Goal: Task Accomplishment & Management: Manage account settings

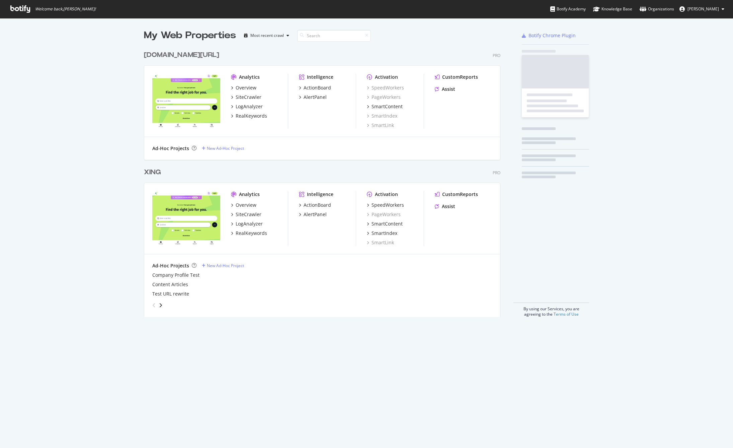
scroll to position [443, 723]
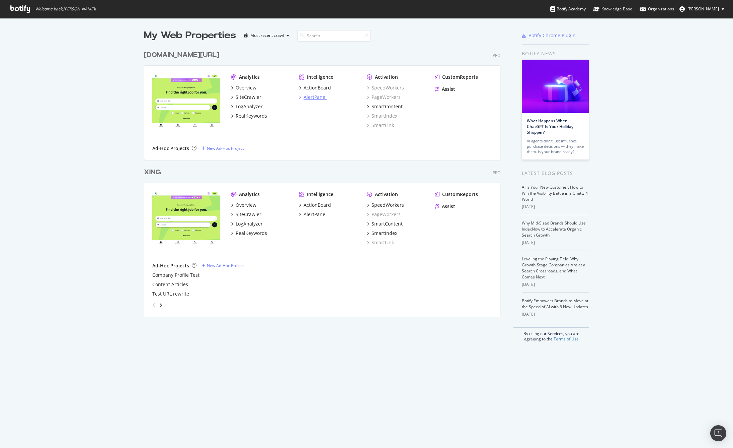
click at [306, 95] on div "AlertPanel" at bounding box center [315, 97] width 23 height 7
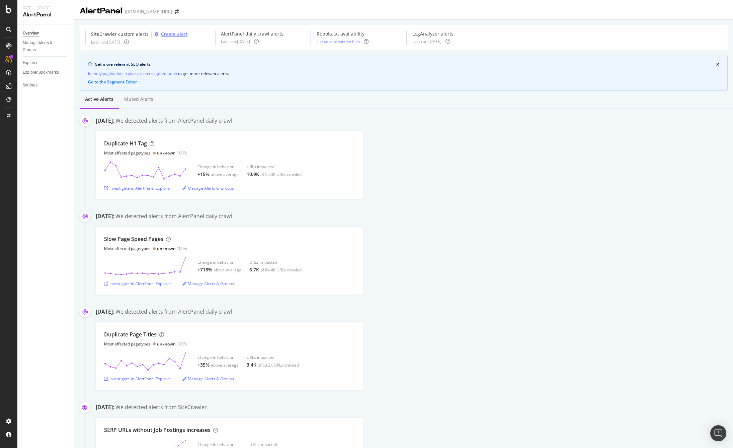
click at [170, 35] on div "Create alert" at bounding box center [174, 34] width 26 height 7
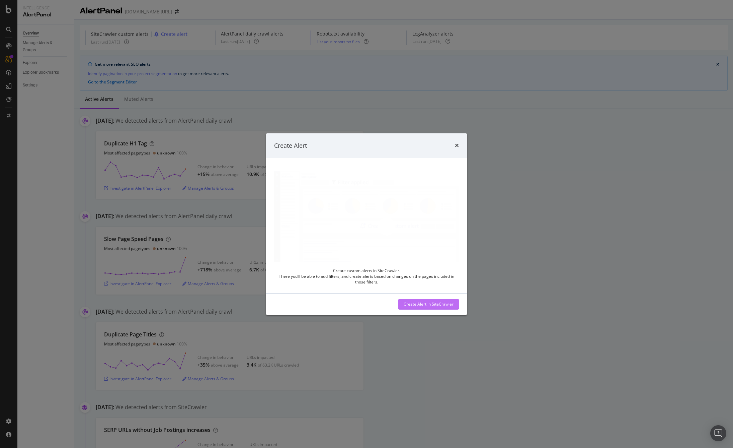
click at [442, 303] on div "Create Alert in SiteCrawler" at bounding box center [429, 304] width 50 height 6
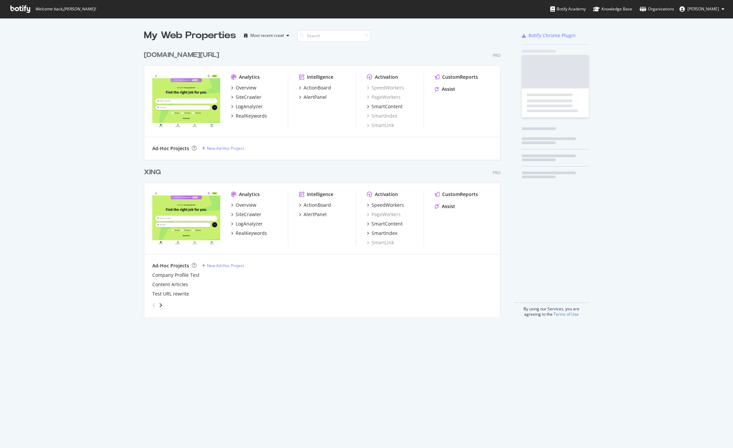
scroll to position [270, 357]
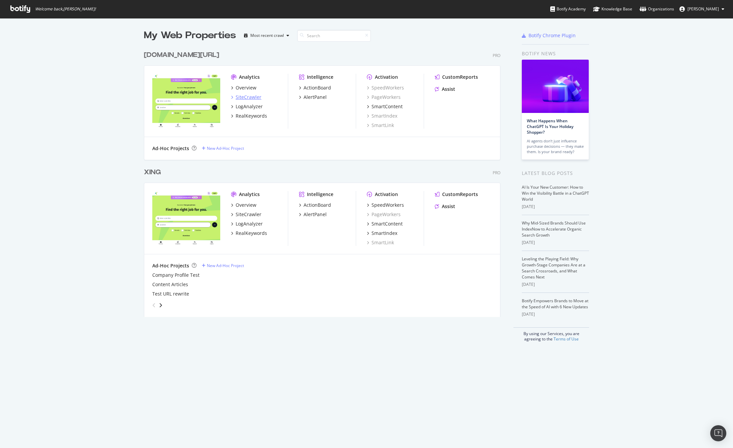
click at [246, 95] on div "SiteCrawler" at bounding box center [249, 97] width 26 height 7
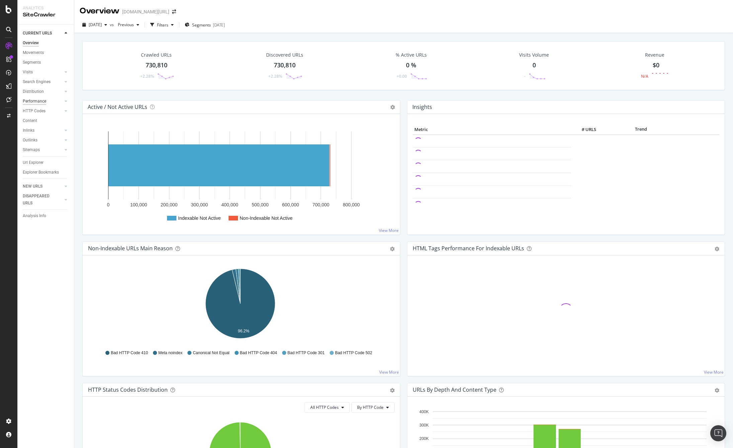
click at [36, 99] on div "Performance" at bounding box center [34, 101] width 23 height 7
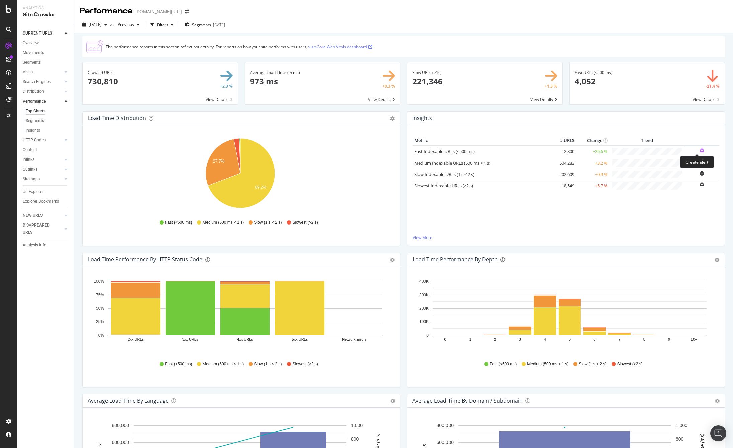
click at [700, 149] on icon "bell-plus" at bounding box center [702, 150] width 5 height 5
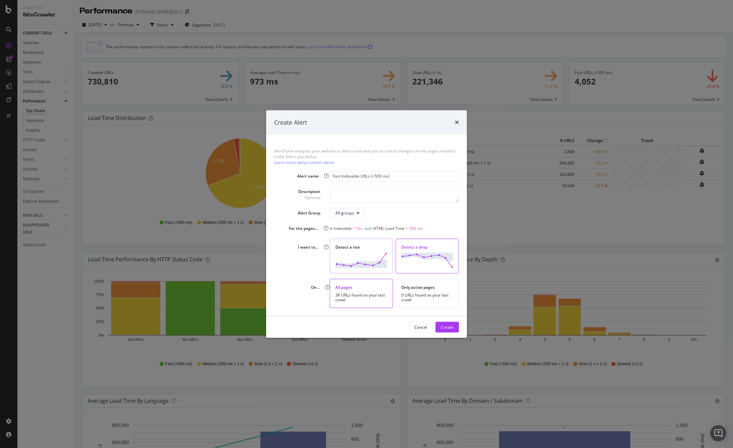
click at [361, 248] on div "Detect a rise" at bounding box center [361, 247] width 52 height 6
click at [355, 213] on button "All groups" at bounding box center [347, 213] width 35 height 11
click at [384, 209] on div "All groups" at bounding box center [394, 213] width 129 height 11
click at [380, 196] on textarea "modal" at bounding box center [394, 194] width 129 height 15
type textarea "We have more fast URLs!"
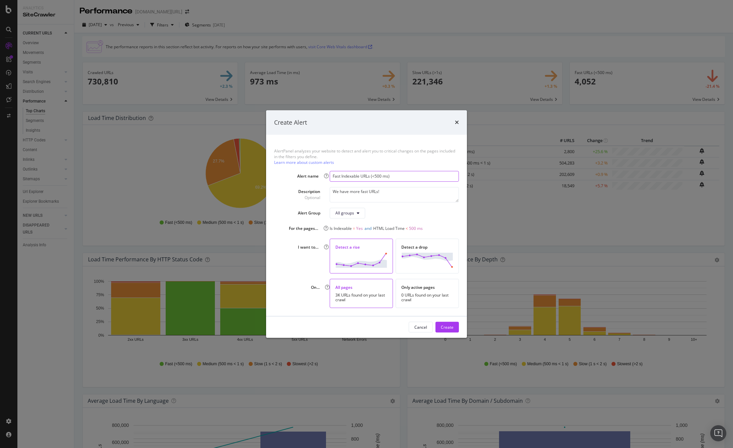
click at [331, 175] on input "Fast Indexable URLs (<500 ms)" at bounding box center [394, 176] width 129 height 11
click at [422, 175] on input "🥳 More Fast Indexable URLs (<500 ms)" at bounding box center [394, 176] width 129 height 11
type input "🥳 More Fast Indexable URLs (<500 ms)!!!"
click at [448, 326] on div "Create" at bounding box center [447, 327] width 13 height 6
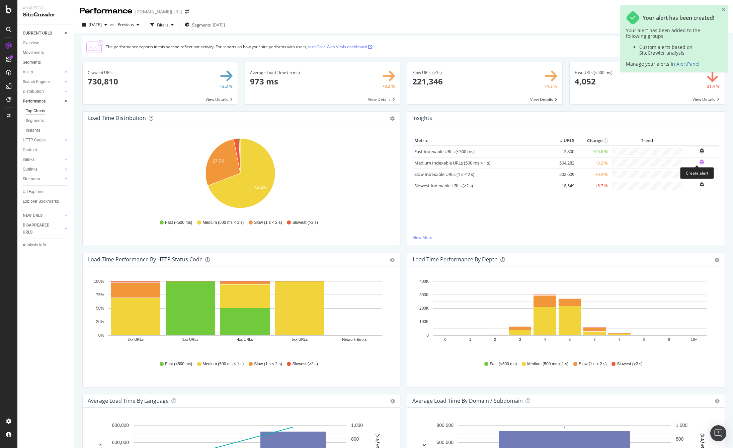
click at [700, 160] on icon "bell-plus" at bounding box center [702, 161] width 5 height 5
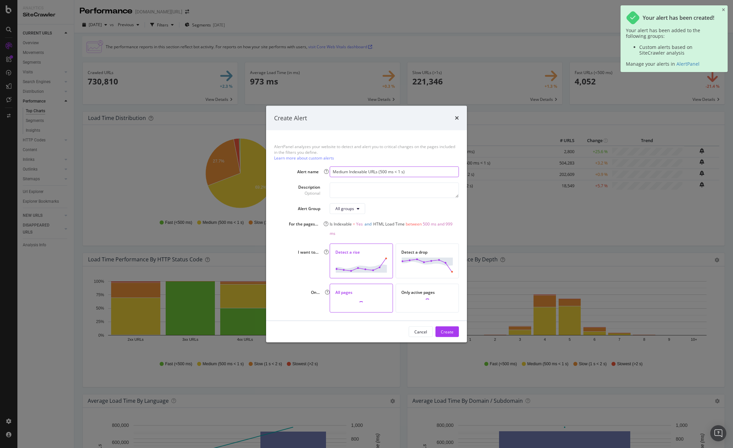
click at [333, 171] on input "Medium Indexable URLs (500 ms < 1 s)" at bounding box center [394, 171] width 129 height 11
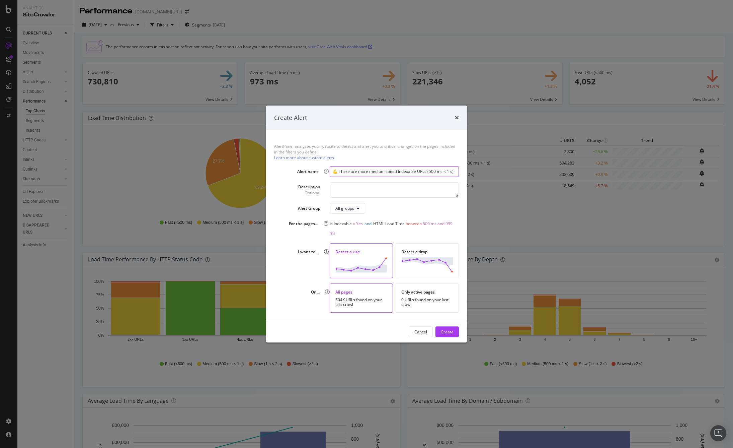
type input "💪 There are more medium speed indexable URLs (500 ms < 1 s)"
click at [361, 188] on textarea "modal" at bounding box center [394, 189] width 129 height 15
click at [448, 329] on div "Create" at bounding box center [447, 332] width 13 height 6
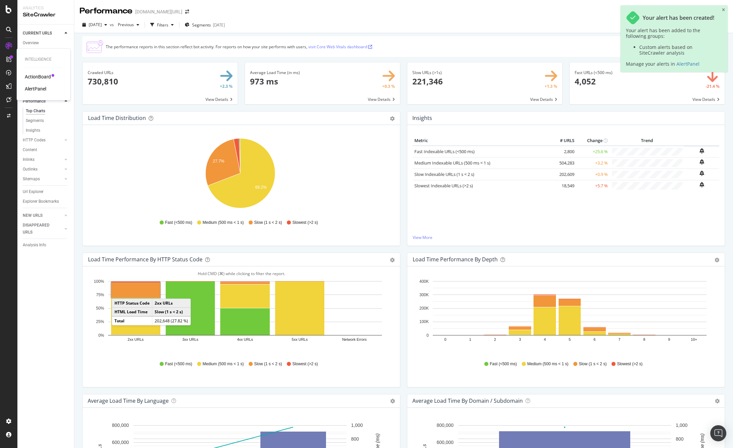
click at [32, 89] on div "AlertPanel" at bounding box center [35, 88] width 21 height 7
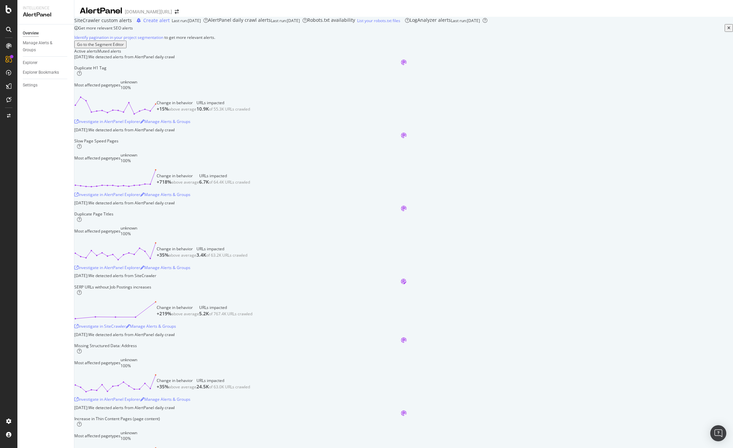
click at [246, 24] on div "AlertPanel daily crawl alerts" at bounding box center [239, 20] width 63 height 7
click at [253, 65] on div "AlertPanel Settings" at bounding box center [245, 65] width 35 height 6
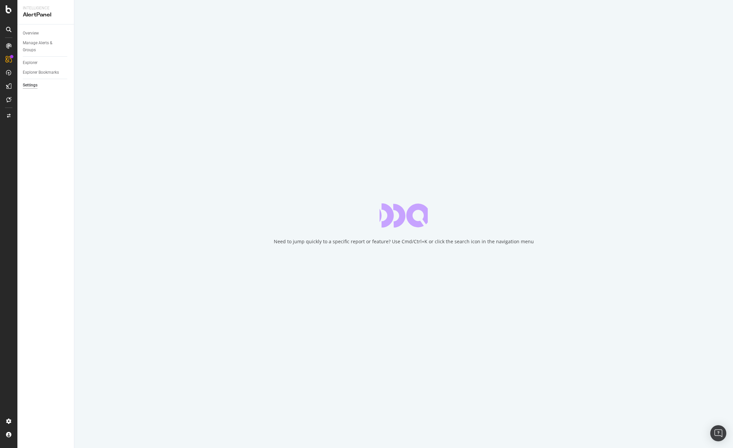
select select "02"
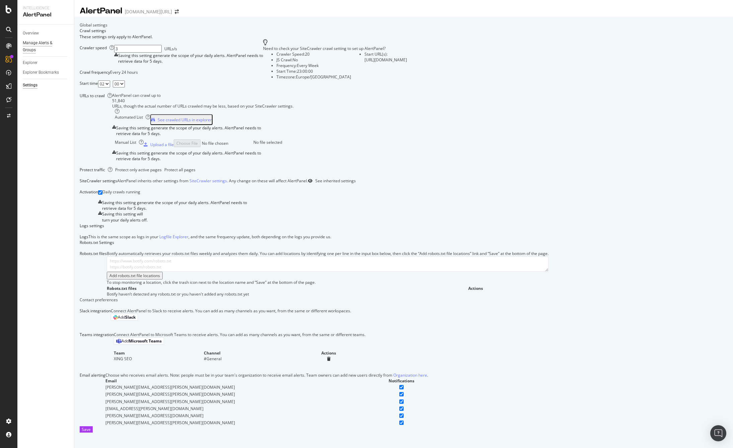
click at [28, 43] on div "Manage Alerts & Groups" at bounding box center [43, 47] width 40 height 14
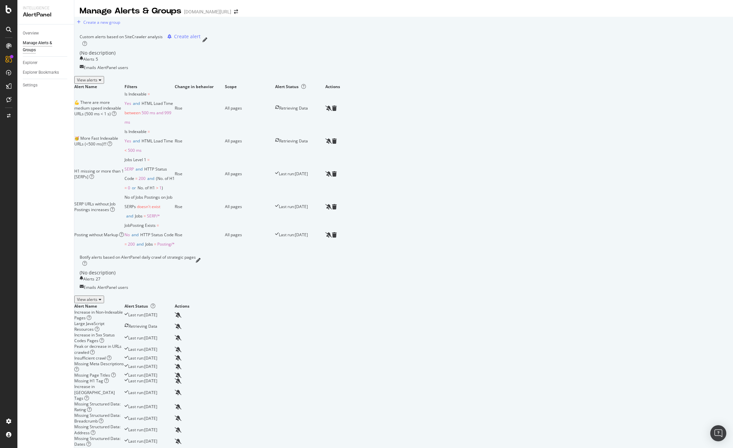
click at [101, 296] on div "View alerts" at bounding box center [89, 299] width 24 height 6
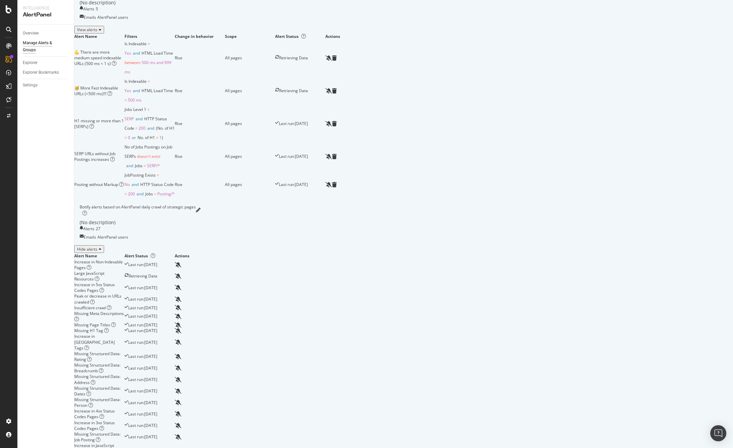
scroll to position [34, 0]
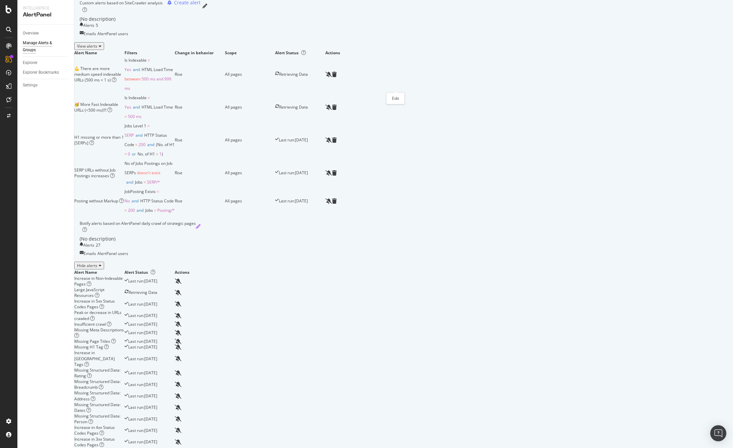
click at [201, 224] on icon "pencil" at bounding box center [198, 226] width 5 height 5
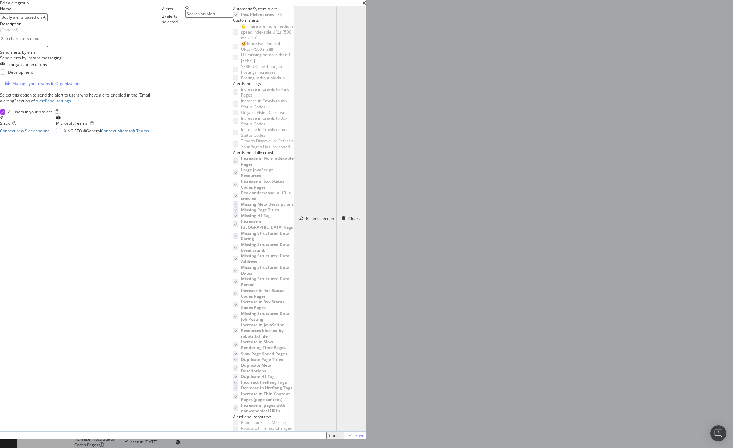
click at [238, 34] on div "modal" at bounding box center [235, 31] width 5 height 5
click at [238, 80] on div "modal" at bounding box center [235, 77] width 5 height 5
click at [367, 6] on icon "times" at bounding box center [365, 2] width 4 height 5
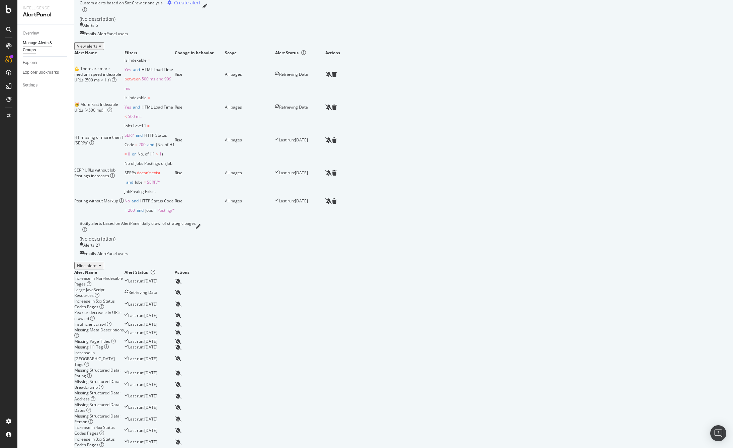
click at [101, 262] on div "Hide alerts" at bounding box center [89, 265] width 24 height 6
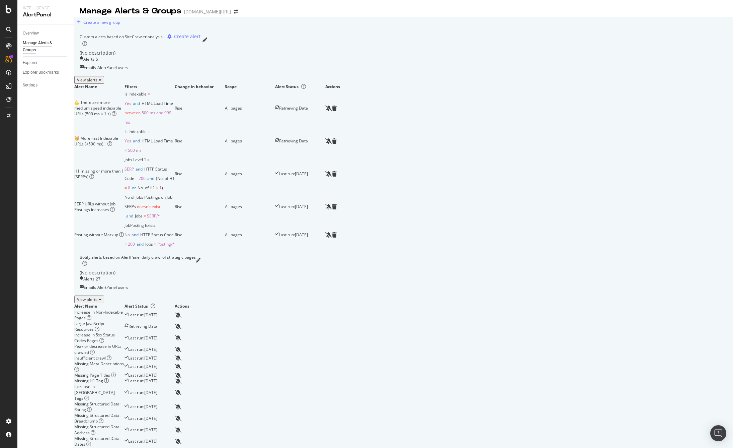
click at [394, 47] on div "Custom alerts based on SiteCrawler analysis Create alert" at bounding box center [404, 40] width 648 height 14
click at [207, 42] on icon "pencil" at bounding box center [205, 39] width 5 height 5
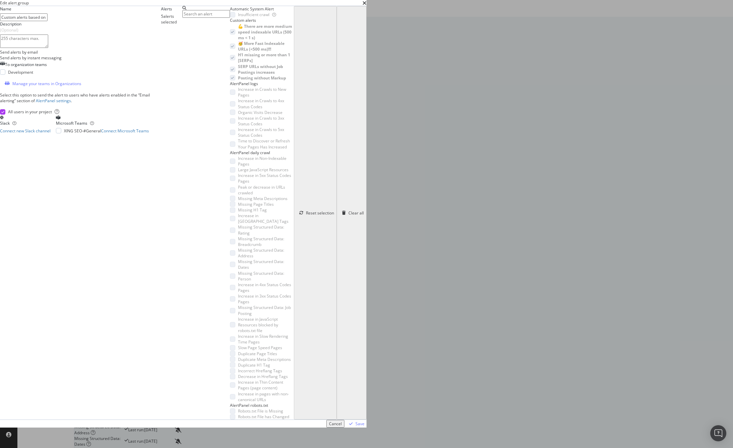
scroll to position [98, 0]
click at [235, 362] on div "modal" at bounding box center [232, 364] width 5 height 5
click at [367, 6] on icon "times" at bounding box center [365, 2] width 4 height 5
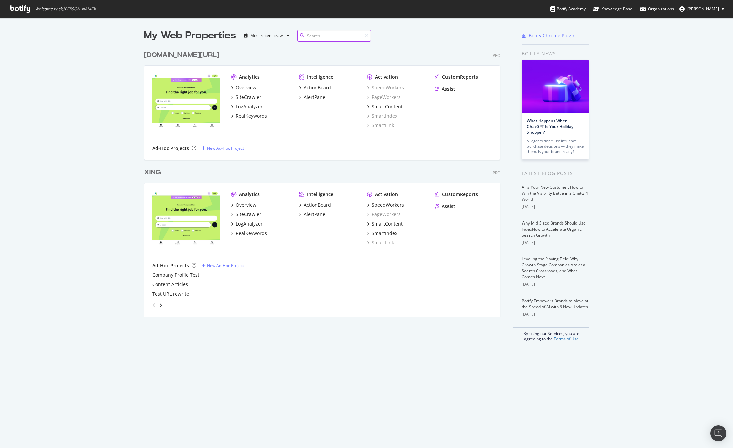
scroll to position [270, 357]
